Goal: Navigation & Orientation: Find specific page/section

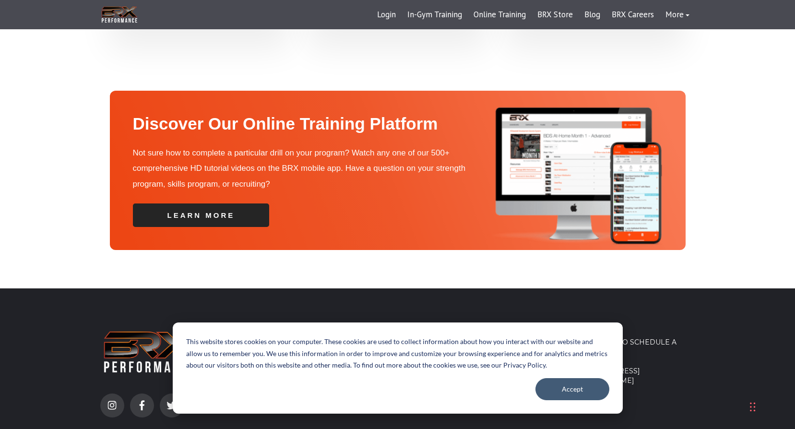
scroll to position [3363, 0]
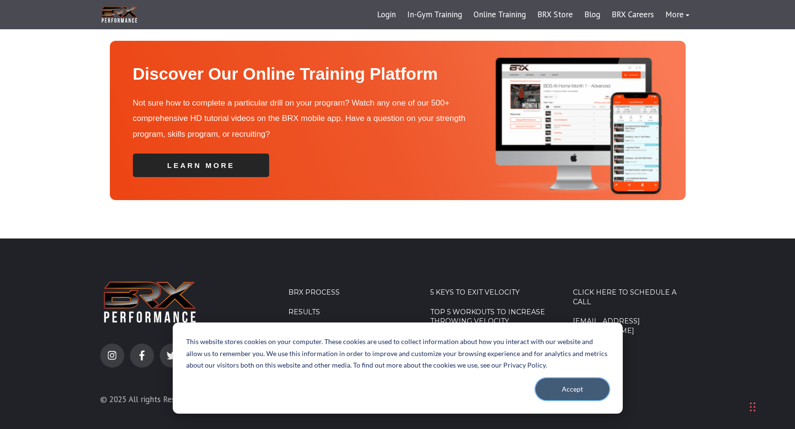
click at [572, 393] on button "Accept" at bounding box center [573, 389] width 74 height 22
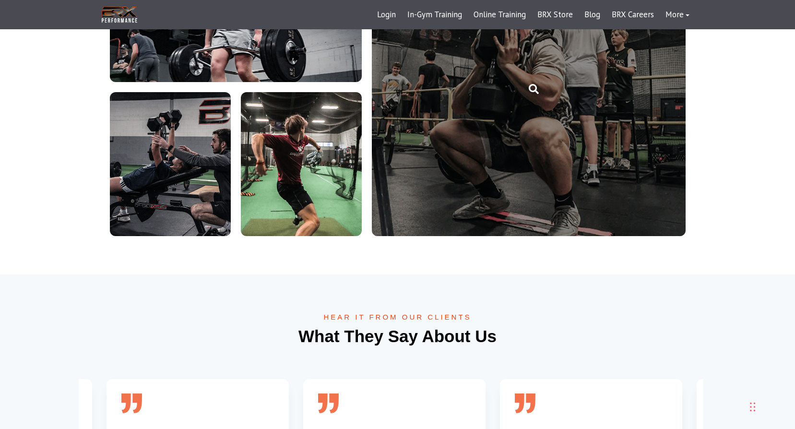
scroll to position [2307, 0]
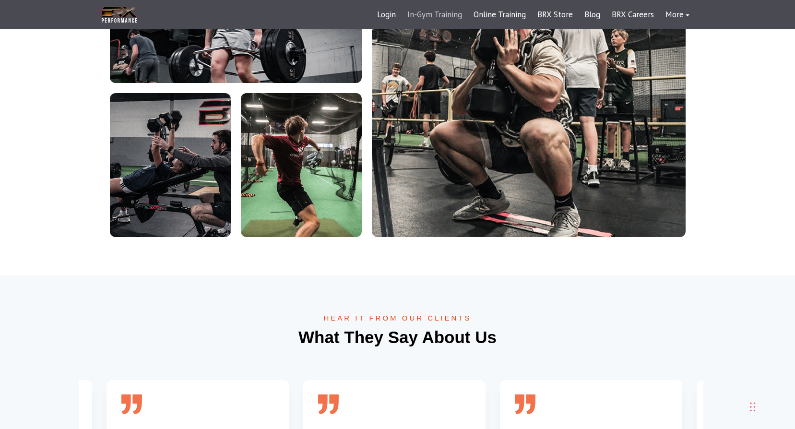
click at [428, 16] on link "In-Gym Training" at bounding box center [435, 14] width 66 height 23
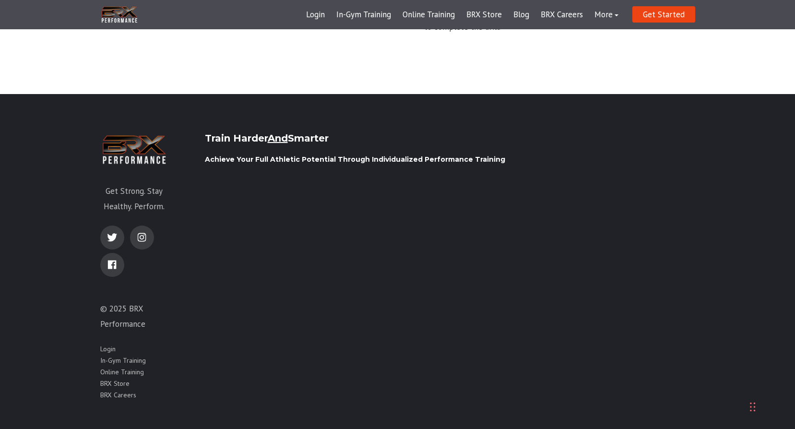
scroll to position [1487, 0]
